Goal: Information Seeking & Learning: Learn about a topic

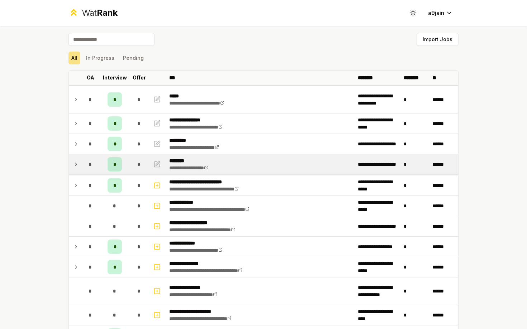
click at [110, 164] on div "*" at bounding box center [114, 164] width 14 height 14
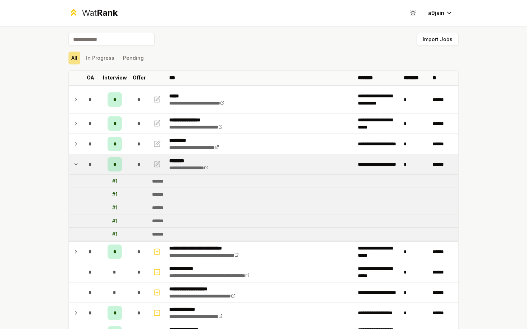
click at [110, 164] on div "*" at bounding box center [114, 164] width 14 height 14
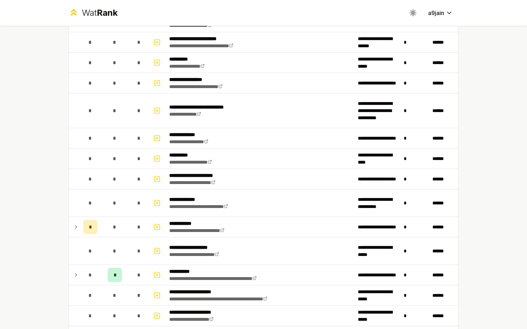
scroll to position [612, 0]
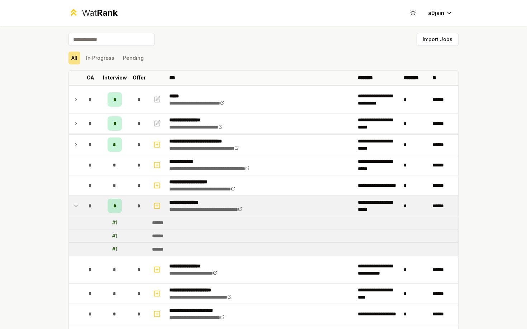
scroll to position [794, 0]
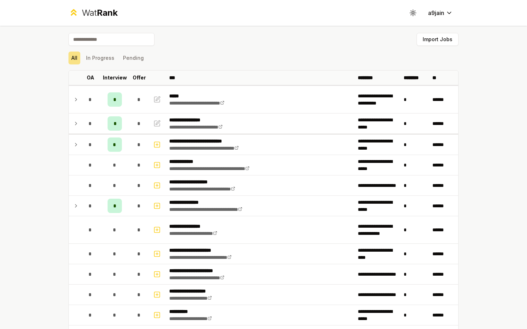
scroll to position [90, 0]
